Goal: Complete application form

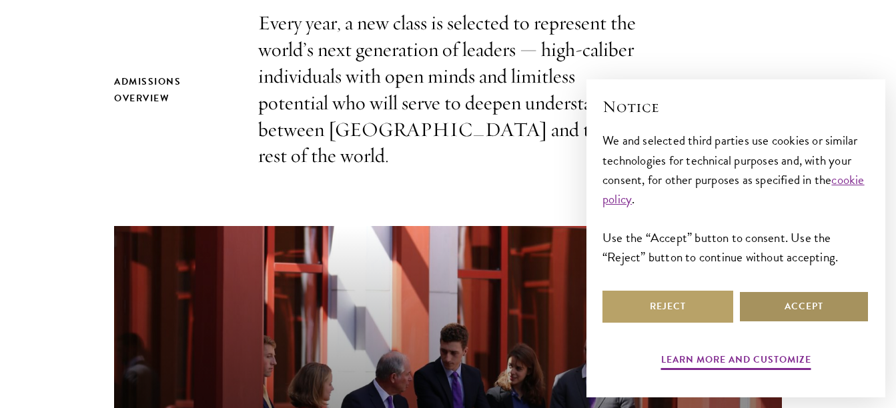
click at [819, 308] on button "Accept" at bounding box center [804, 307] width 131 height 32
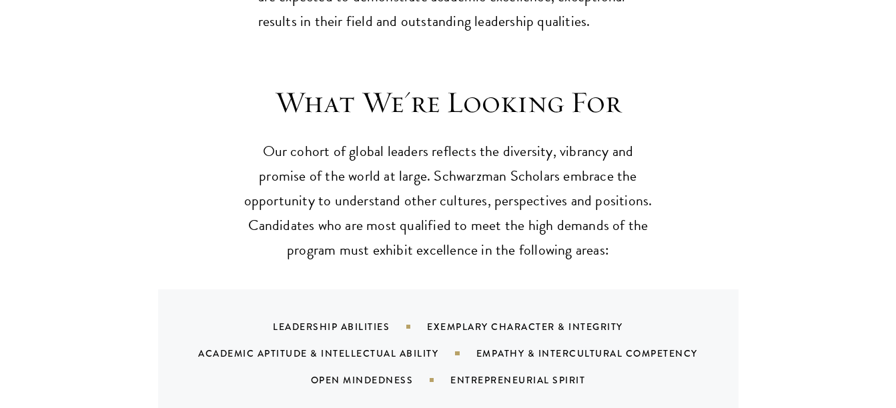
scroll to position [1268, 0]
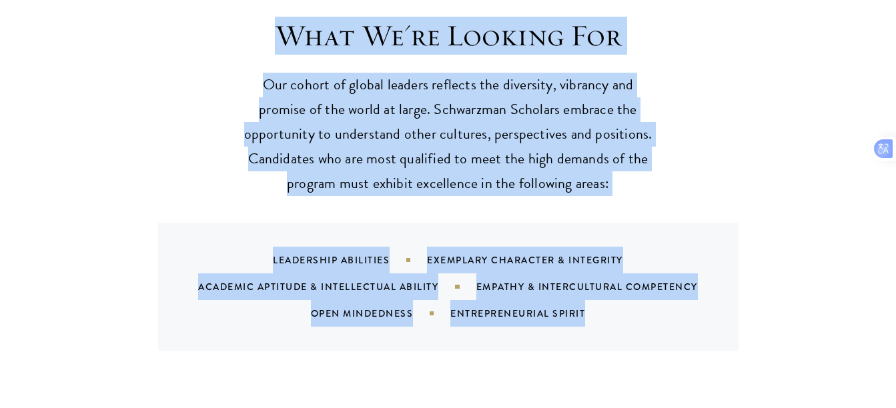
click at [787, 218] on section "What We're Looking For Our cohort of global leaders reflects the diversity, vib…" at bounding box center [448, 184] width 896 height 334
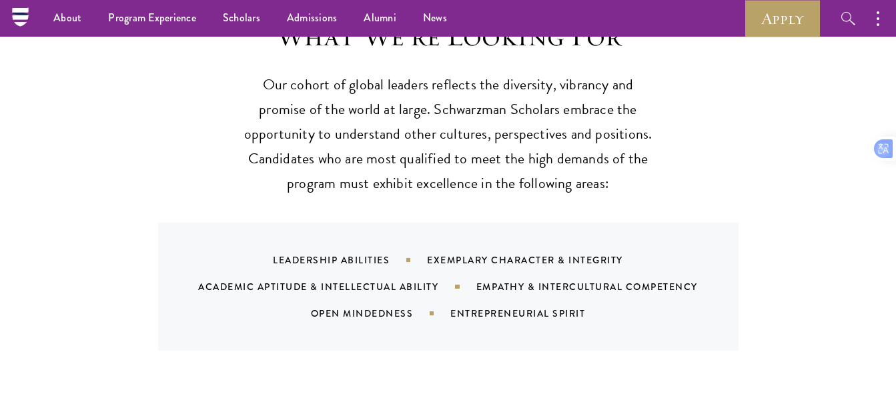
scroll to position [0, 0]
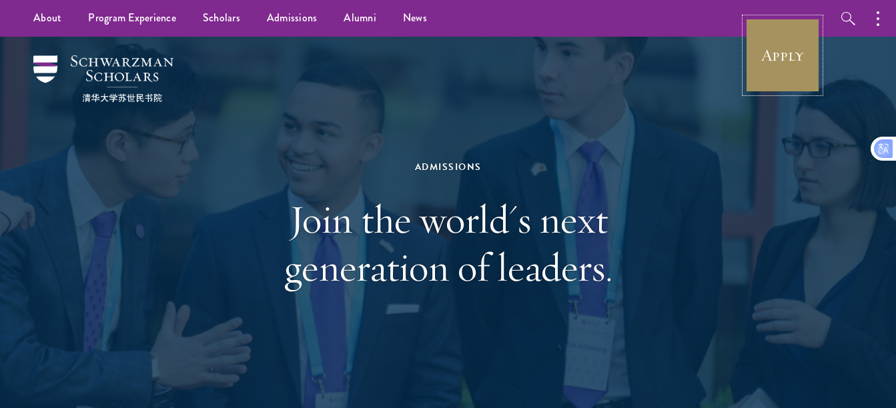
click at [772, 61] on link "Apply" at bounding box center [782, 55] width 75 height 75
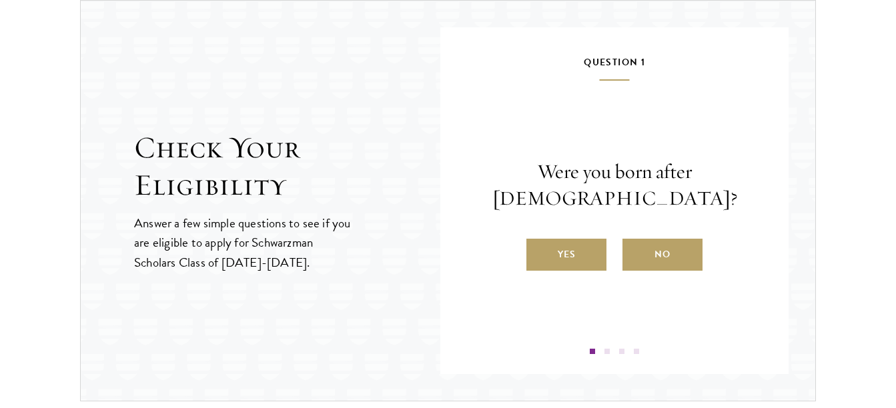
scroll to position [1411, 0]
click at [666, 253] on label "No" at bounding box center [663, 255] width 80 height 32
click at [635, 252] on input "No" at bounding box center [629, 246] width 12 height 12
